Goal: Check status: Check status

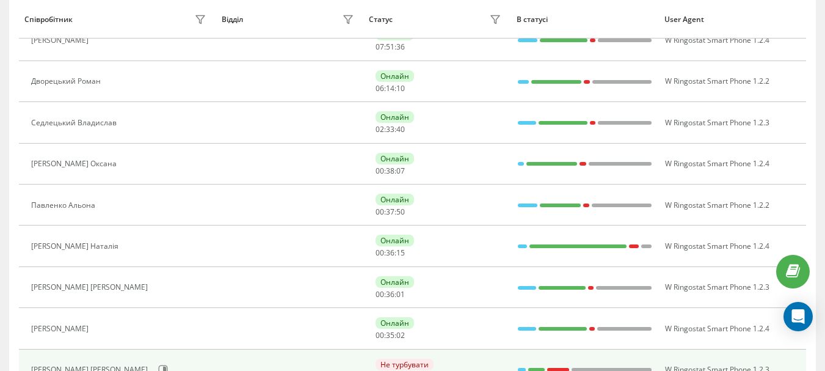
scroll to position [298, 0]
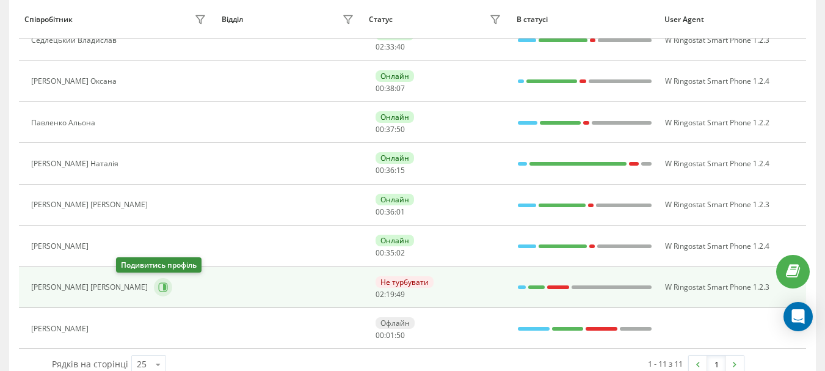
click at [163, 286] on icon at bounding box center [164, 287] width 3 height 6
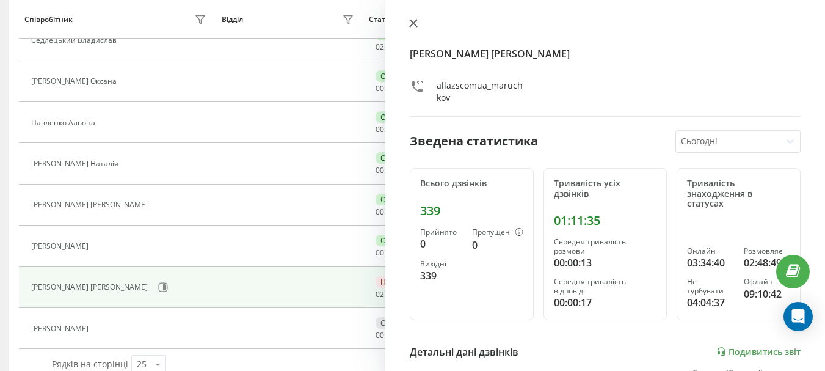
click at [413, 18] on button at bounding box center [414, 24] width 16 height 12
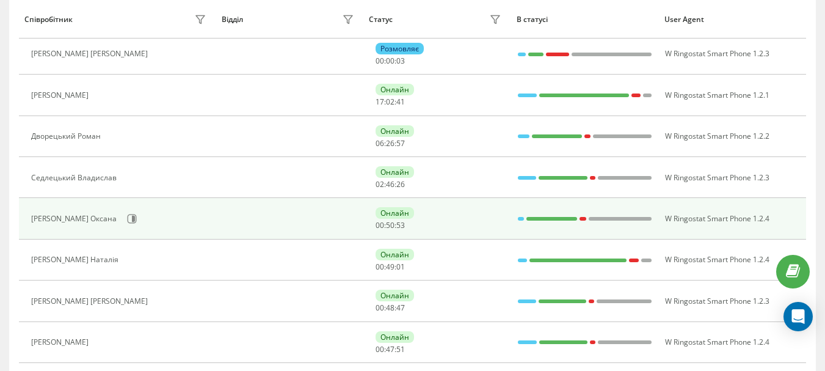
scroll to position [176, 0]
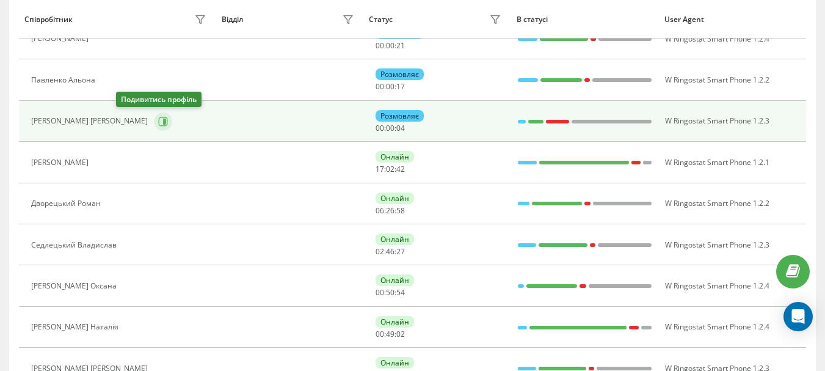
click at [158, 118] on icon at bounding box center [163, 122] width 10 height 10
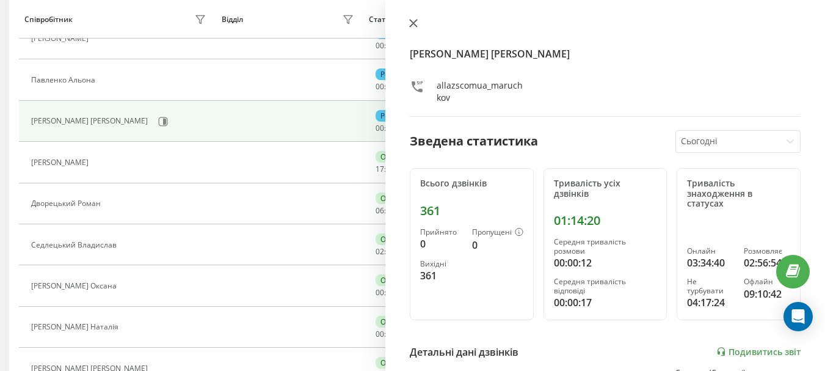
click at [417, 24] on icon at bounding box center [413, 23] width 9 height 9
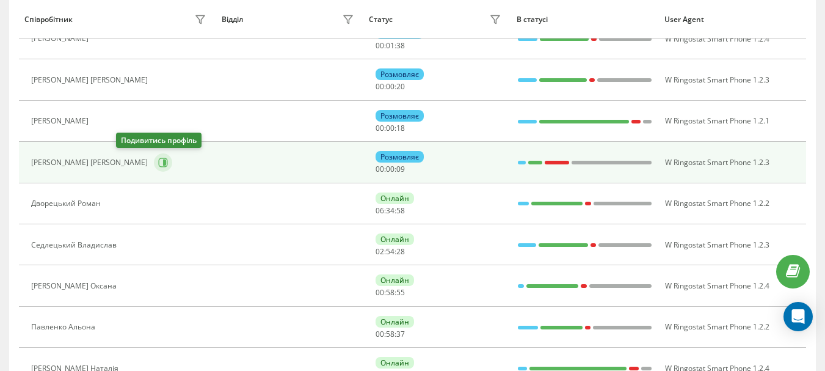
click at [163, 164] on icon at bounding box center [164, 162] width 3 height 6
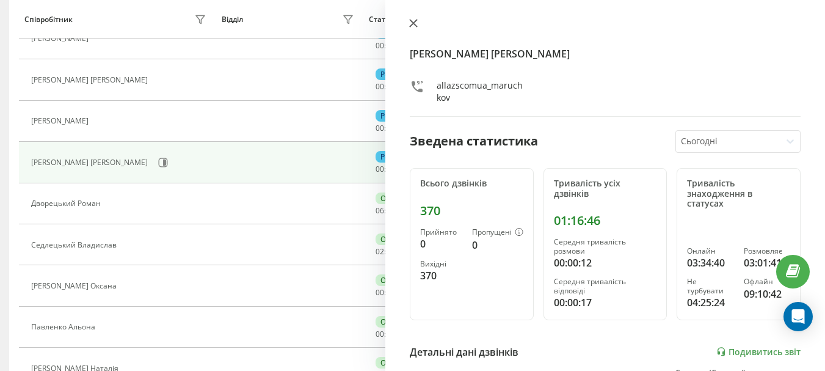
click at [412, 20] on icon at bounding box center [413, 23] width 9 height 9
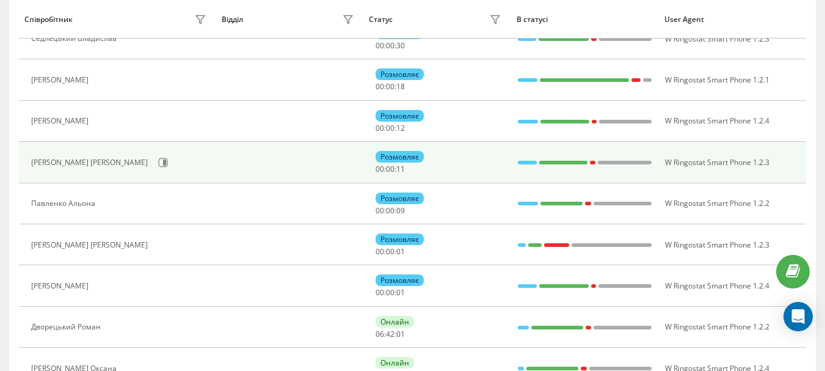
scroll to position [115, 0]
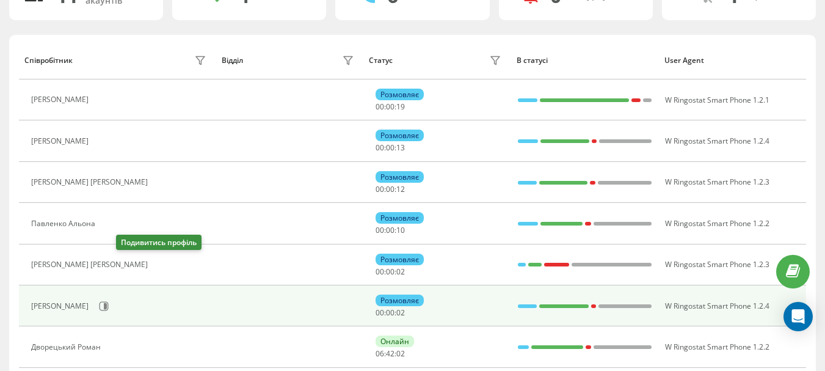
click at [121, 304] on div "[PERSON_NAME]" at bounding box center [120, 306] width 178 height 21
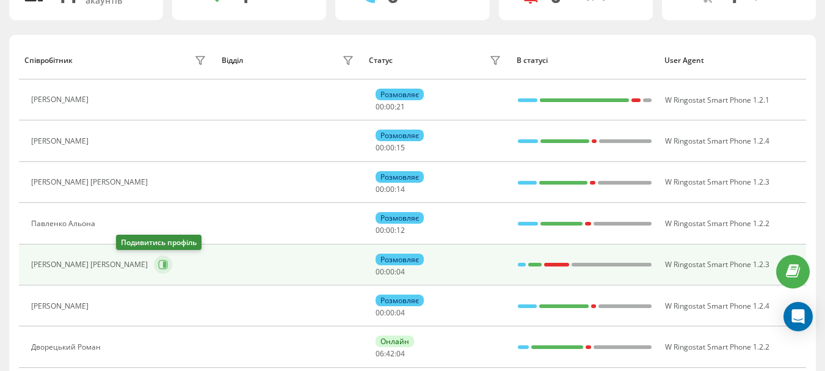
click at [158, 261] on icon at bounding box center [163, 265] width 10 height 10
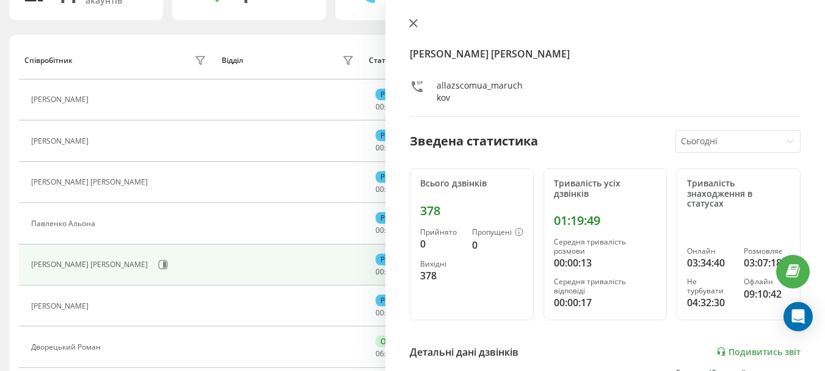
click at [413, 20] on icon at bounding box center [413, 23] width 9 height 9
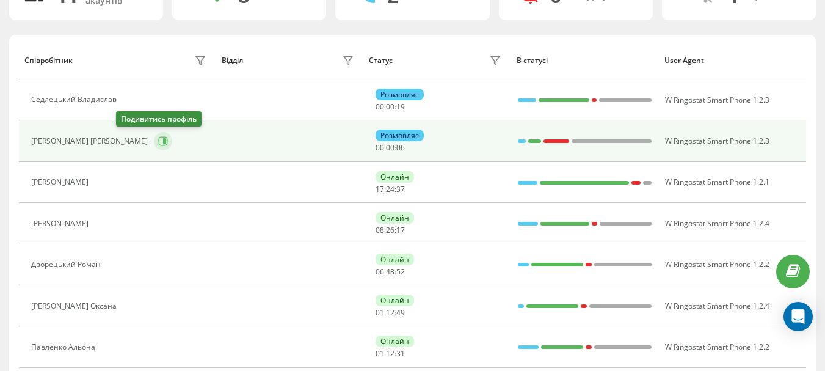
click at [158, 140] on icon at bounding box center [163, 141] width 10 height 10
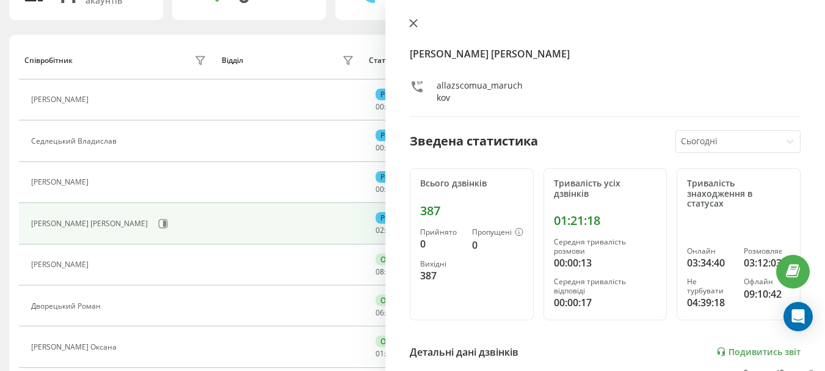
click at [411, 24] on icon at bounding box center [413, 23] width 9 height 9
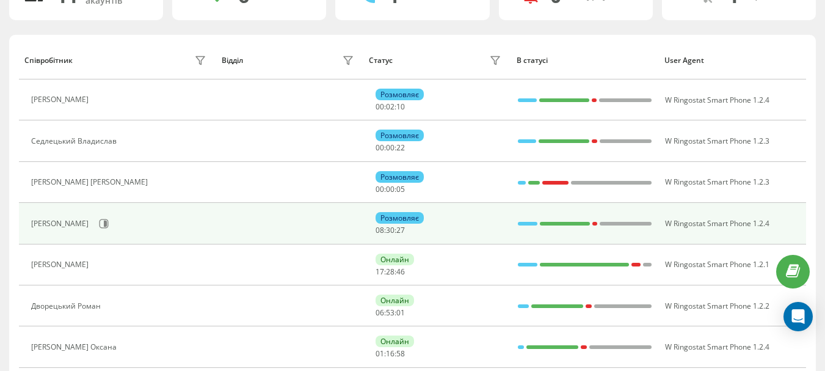
click at [126, 224] on div "[PERSON_NAME]" at bounding box center [120, 223] width 178 height 21
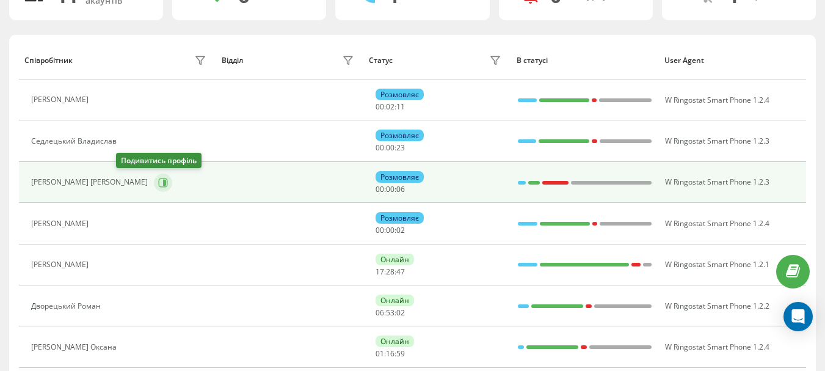
click at [158, 181] on icon at bounding box center [163, 183] width 10 height 10
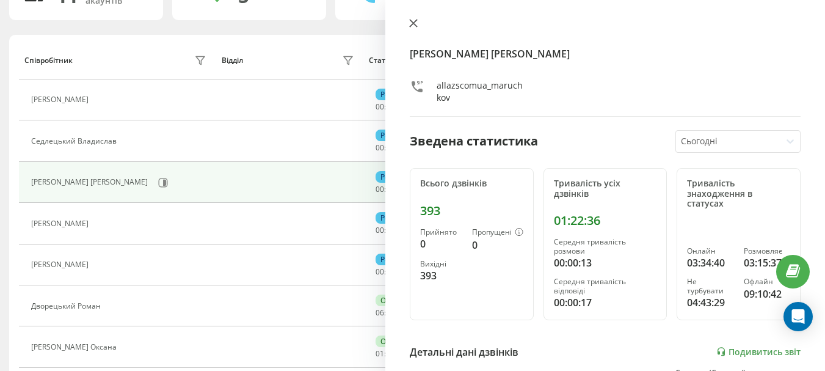
click at [409, 21] on icon at bounding box center [413, 23] width 9 height 9
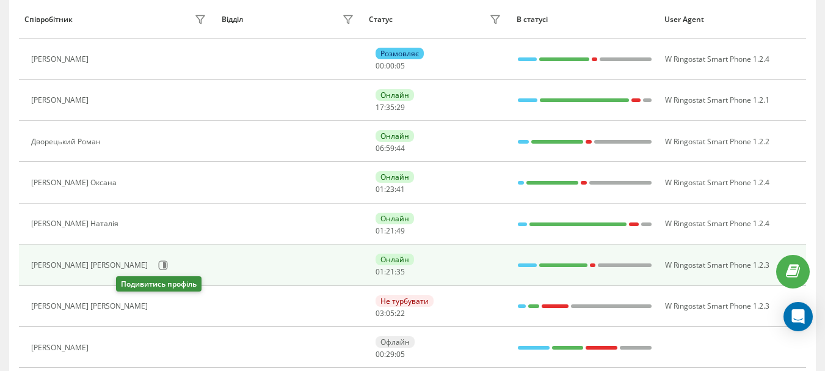
scroll to position [298, 0]
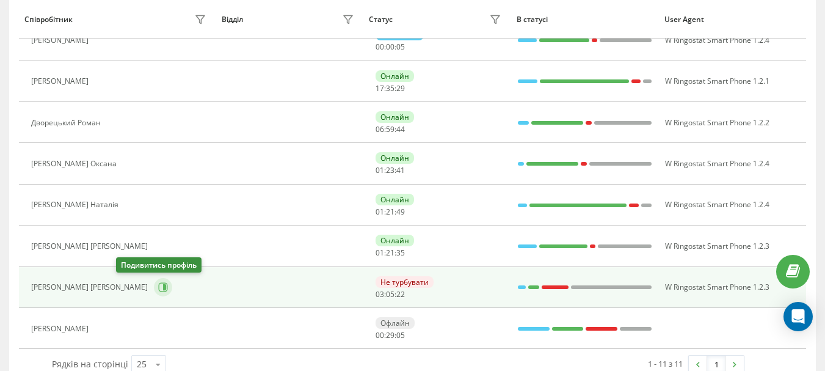
click at [159, 291] on icon at bounding box center [163, 287] width 9 height 9
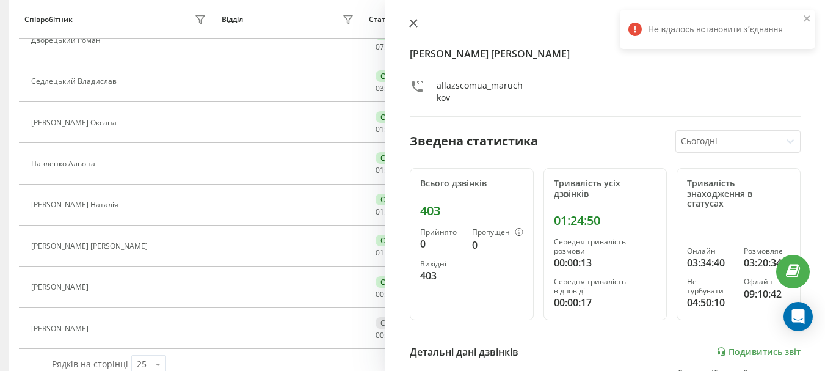
click at [407, 20] on button at bounding box center [414, 24] width 16 height 12
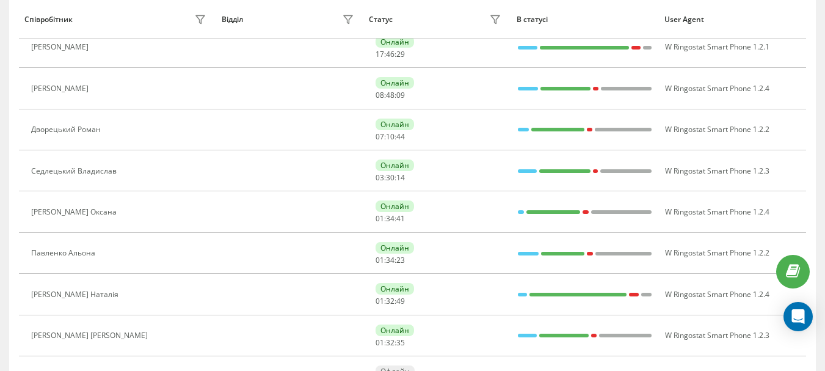
scroll to position [176, 0]
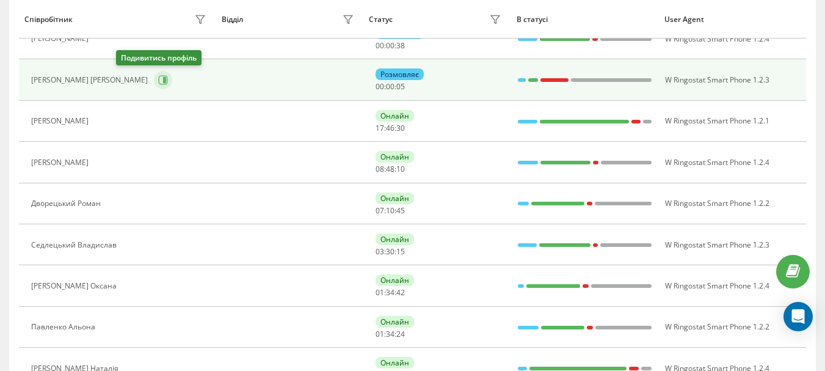
click at [163, 81] on icon at bounding box center [164, 80] width 3 height 6
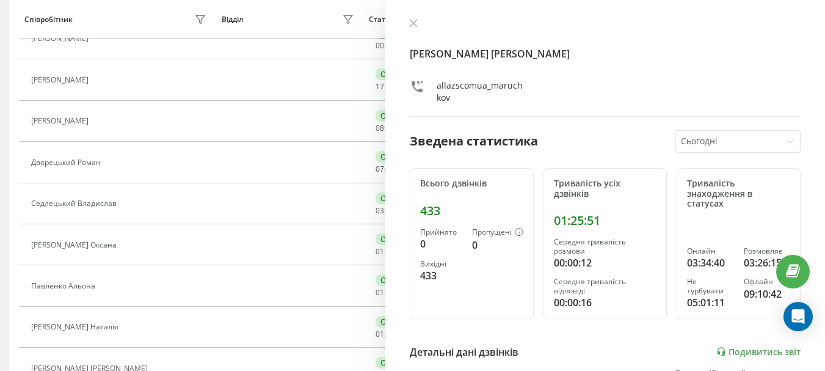
click at [411, 22] on icon at bounding box center [413, 23] width 9 height 9
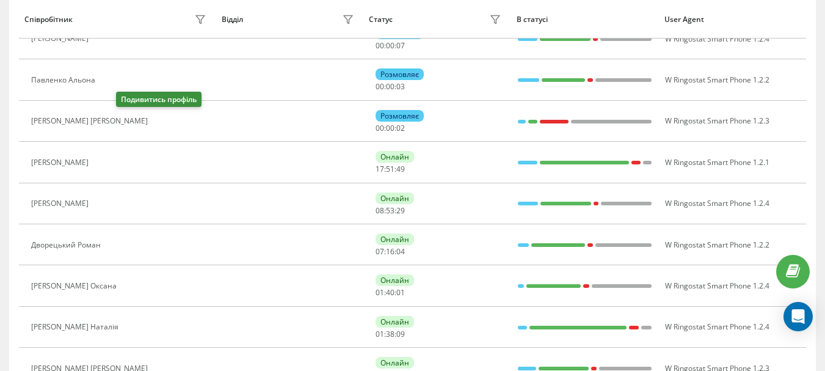
click at [156, 120] on icon at bounding box center [161, 122] width 10 height 10
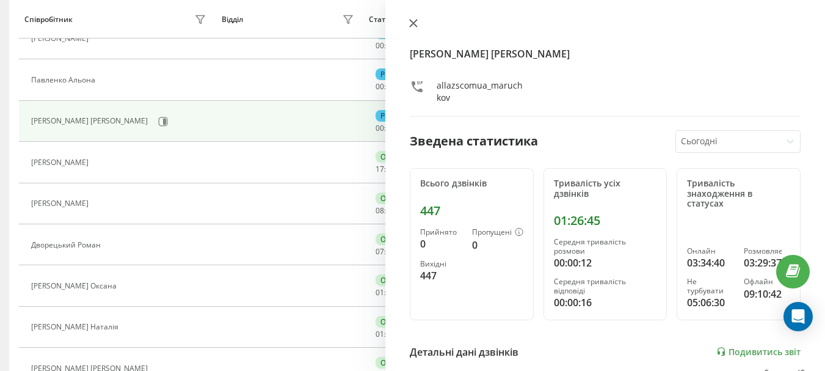
click at [410, 22] on icon at bounding box center [413, 23] width 9 height 9
